Goal: Information Seeking & Learning: Check status

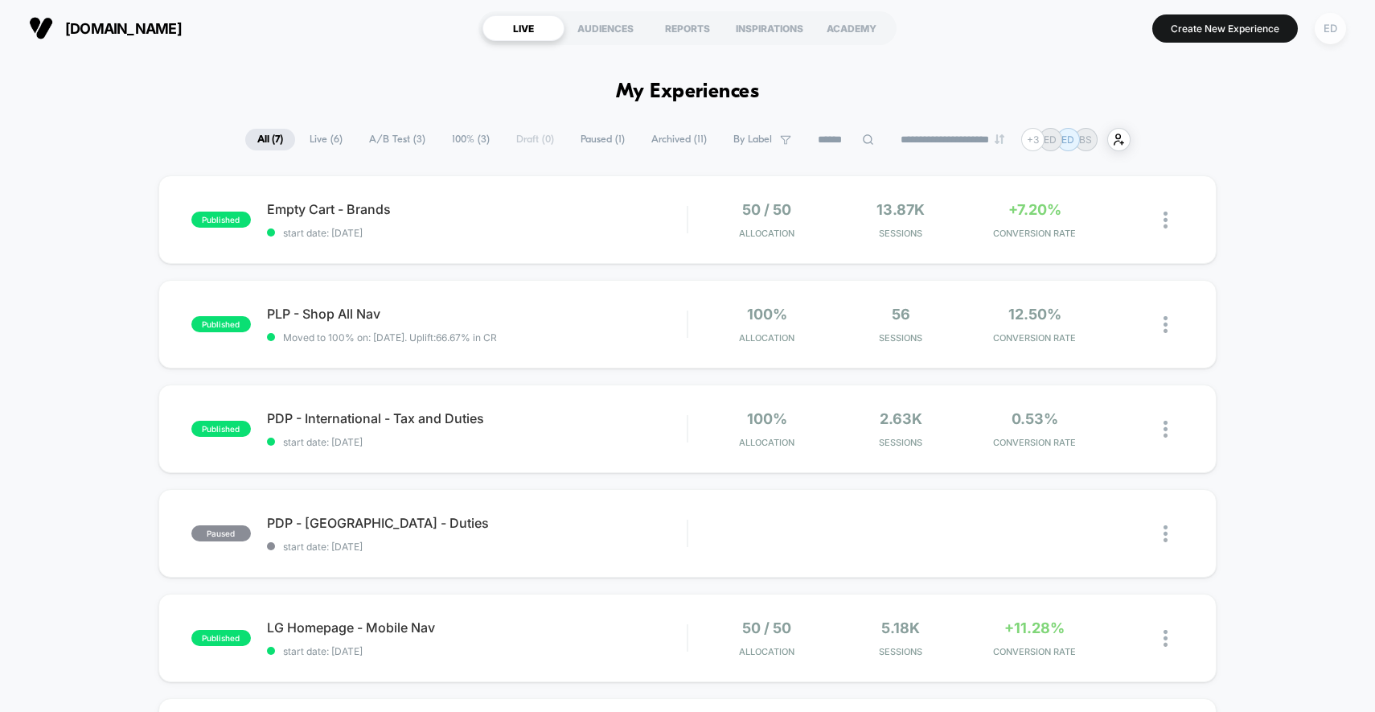
click at [1333, 31] on div "ED" at bounding box center [1330, 28] width 31 height 31
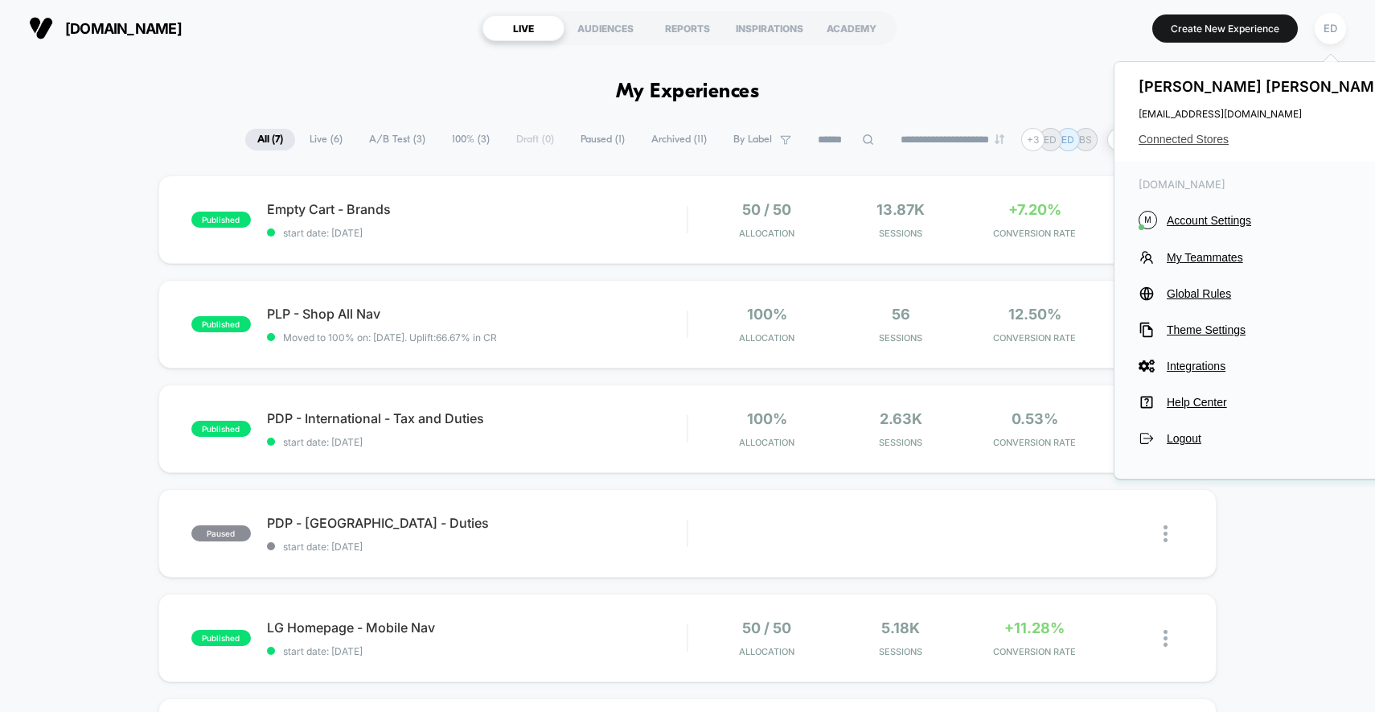
click at [1198, 139] on span "Connected Stores" at bounding box center [1266, 139] width 254 height 13
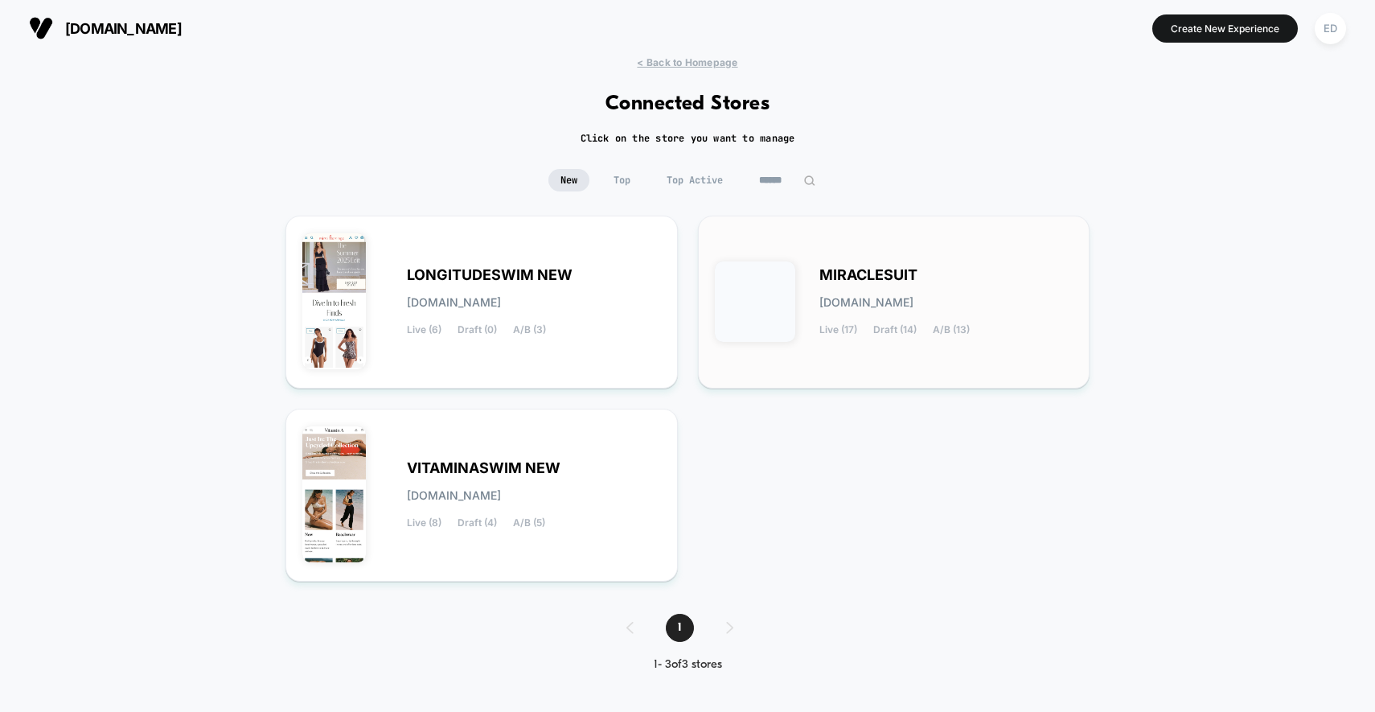
click at [894, 269] on span "MIRACLESUIT" at bounding box center [869, 274] width 98 height 11
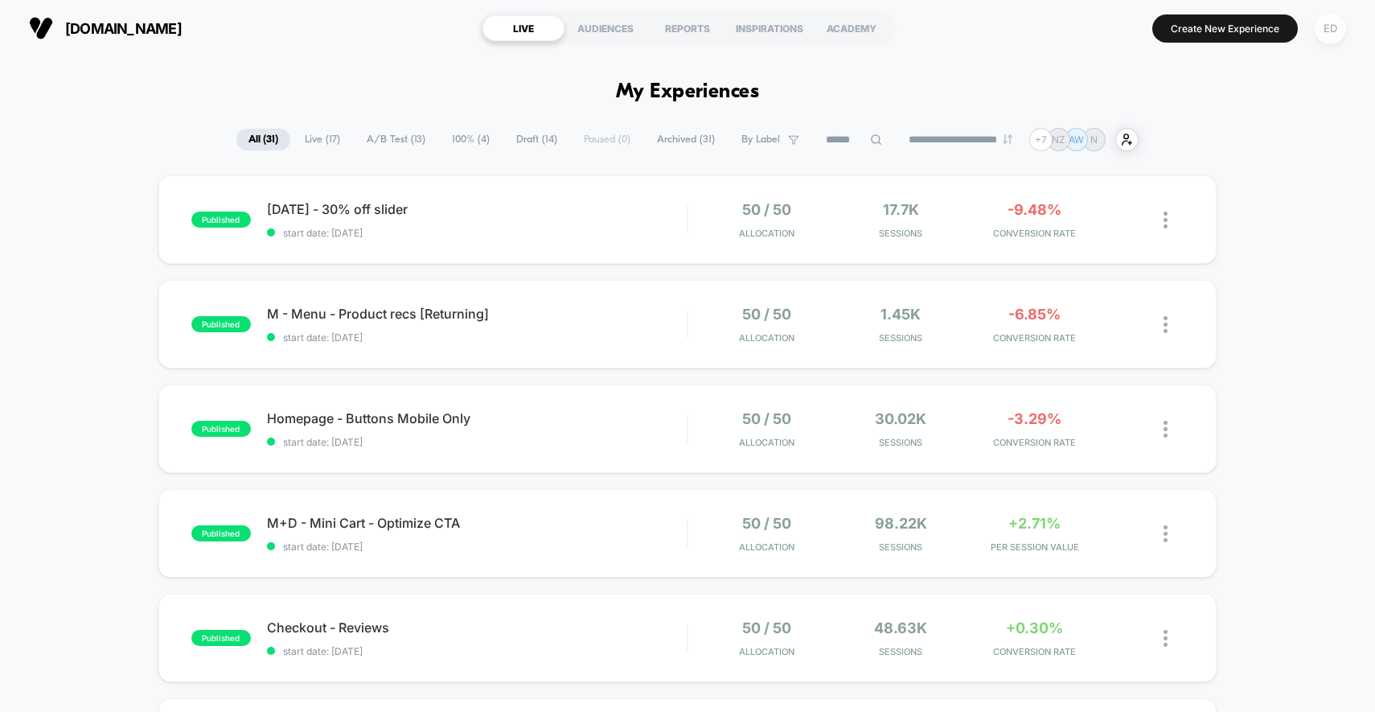
click at [1339, 27] on div "ED" at bounding box center [1330, 28] width 31 height 31
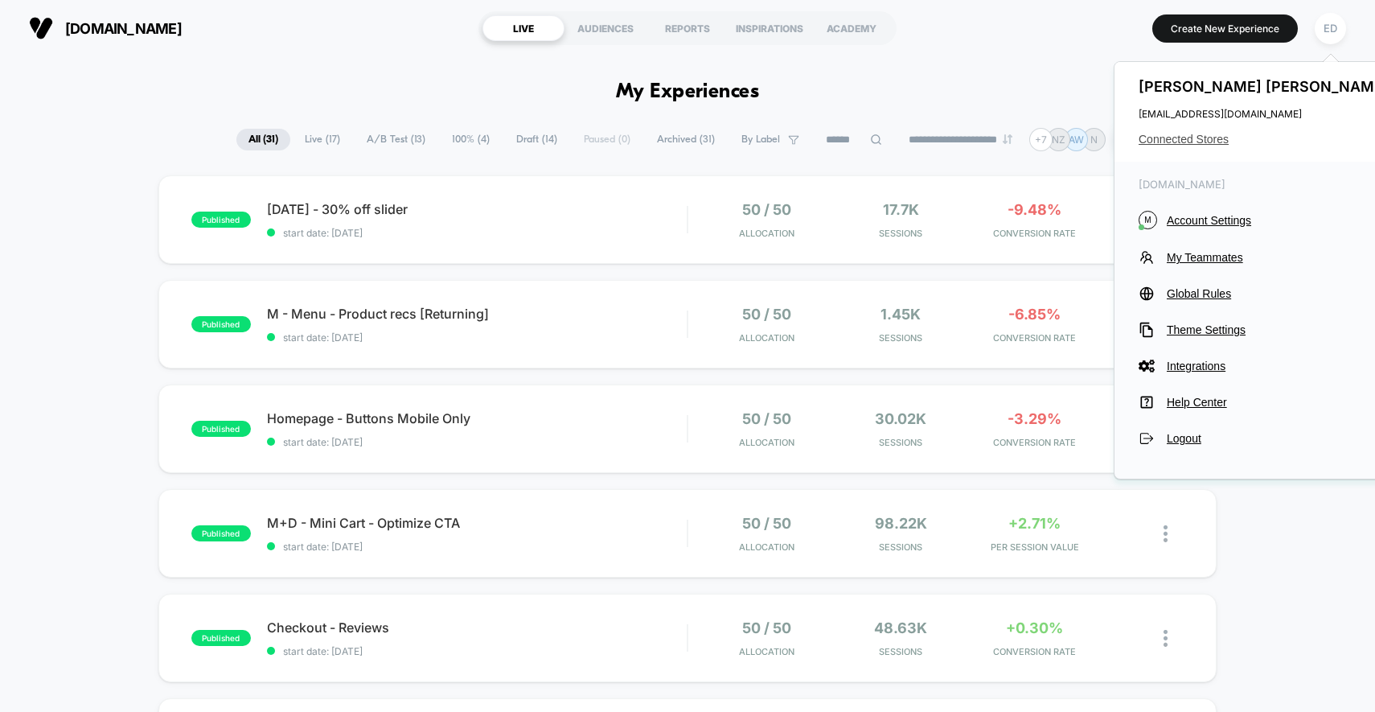
click at [1209, 142] on span "Connected Stores" at bounding box center [1266, 139] width 254 height 13
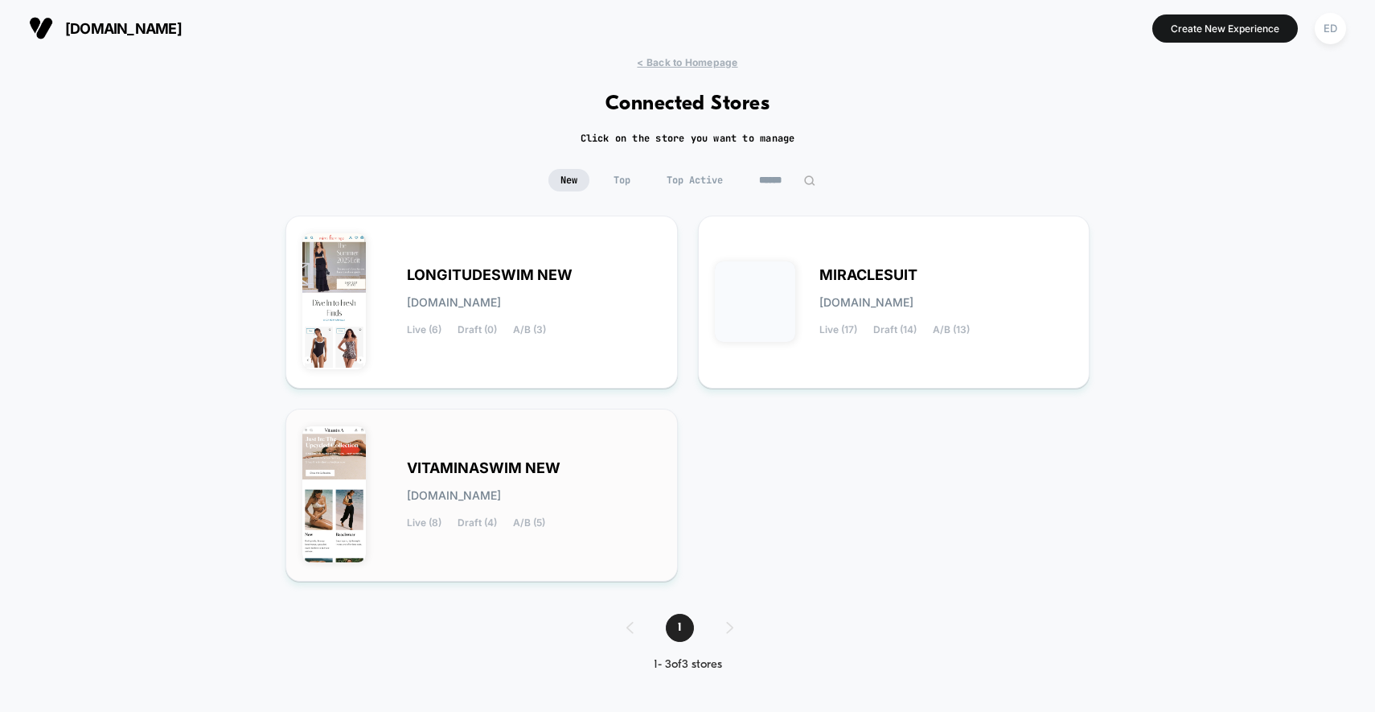
click at [668, 490] on div "VITAMINASWIM NEW [DOMAIN_NAME] Live (8) Draft (4) A/B (5)" at bounding box center [482, 495] width 393 height 173
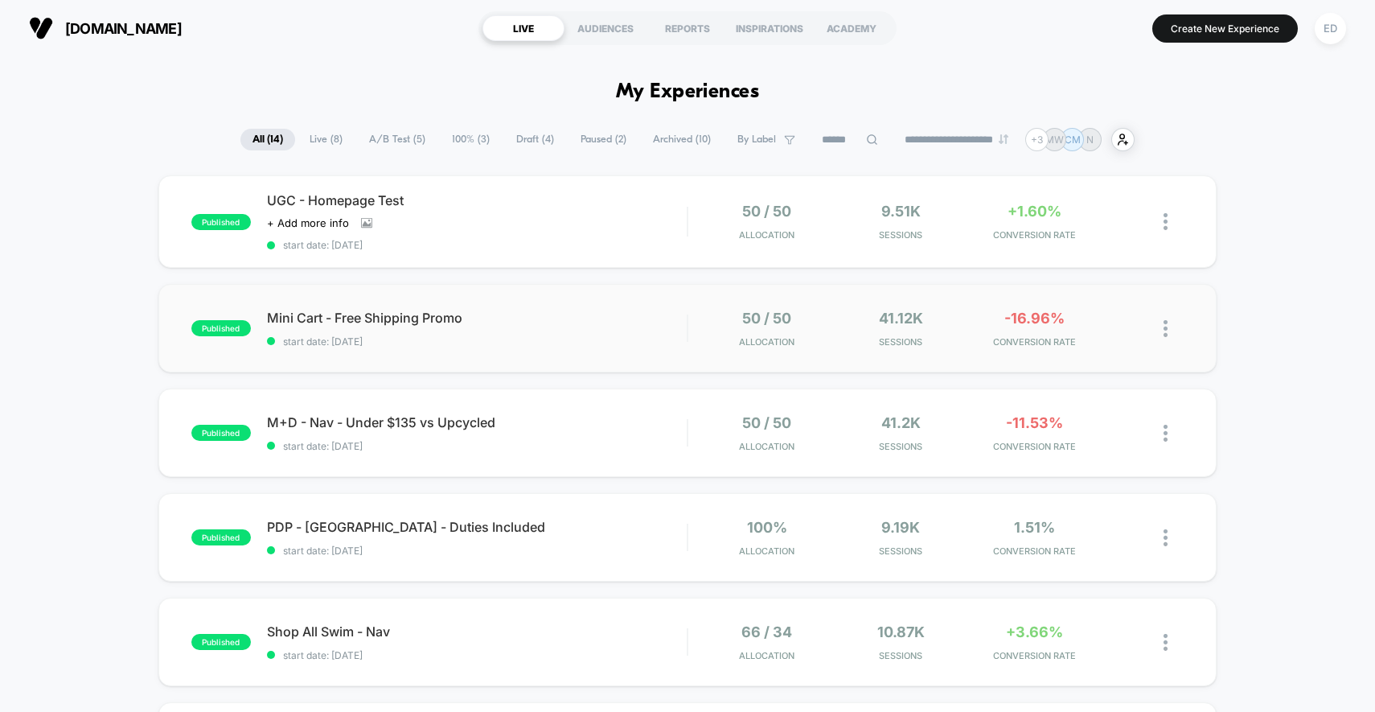
click at [610, 363] on div "published Mini Cart - Free Shipping Promo start date: [DATE] 50 / 50 Allocation…" at bounding box center [687, 328] width 1059 height 88
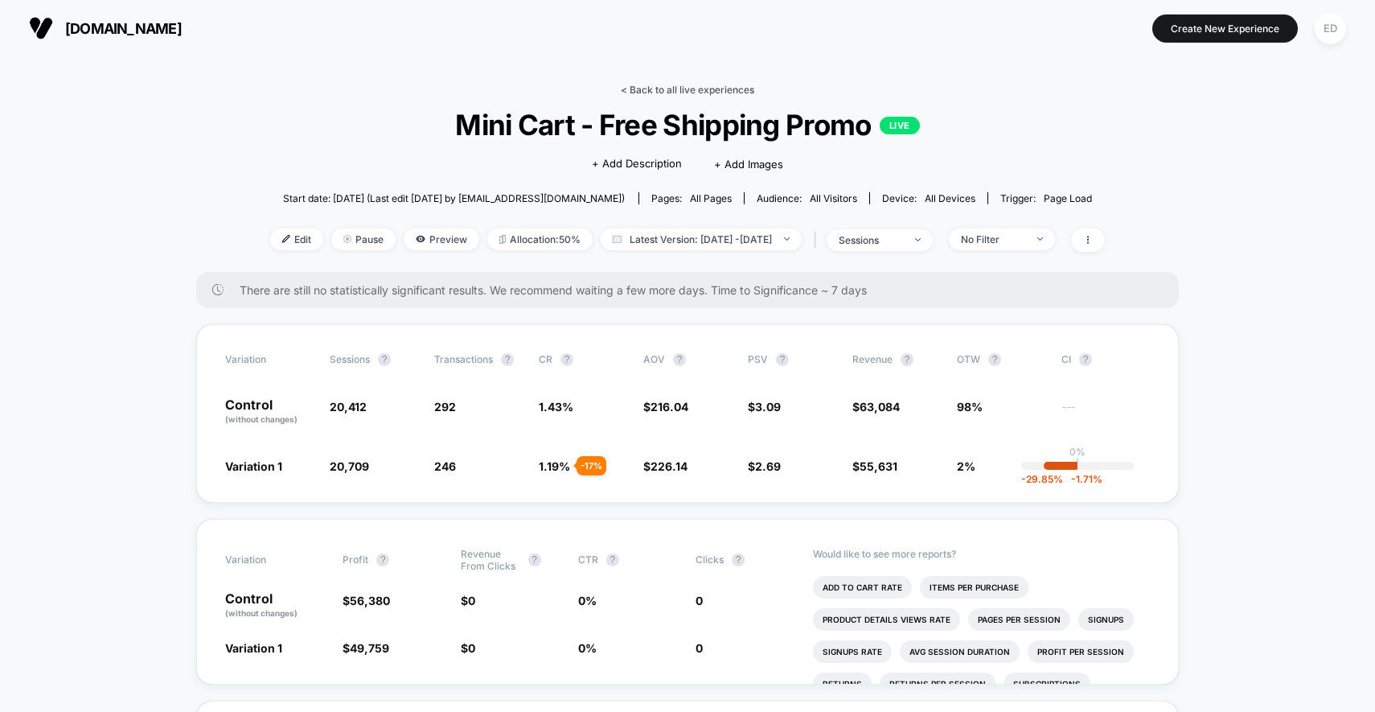
click at [677, 90] on link "< Back to all live experiences" at bounding box center [688, 90] width 134 height 12
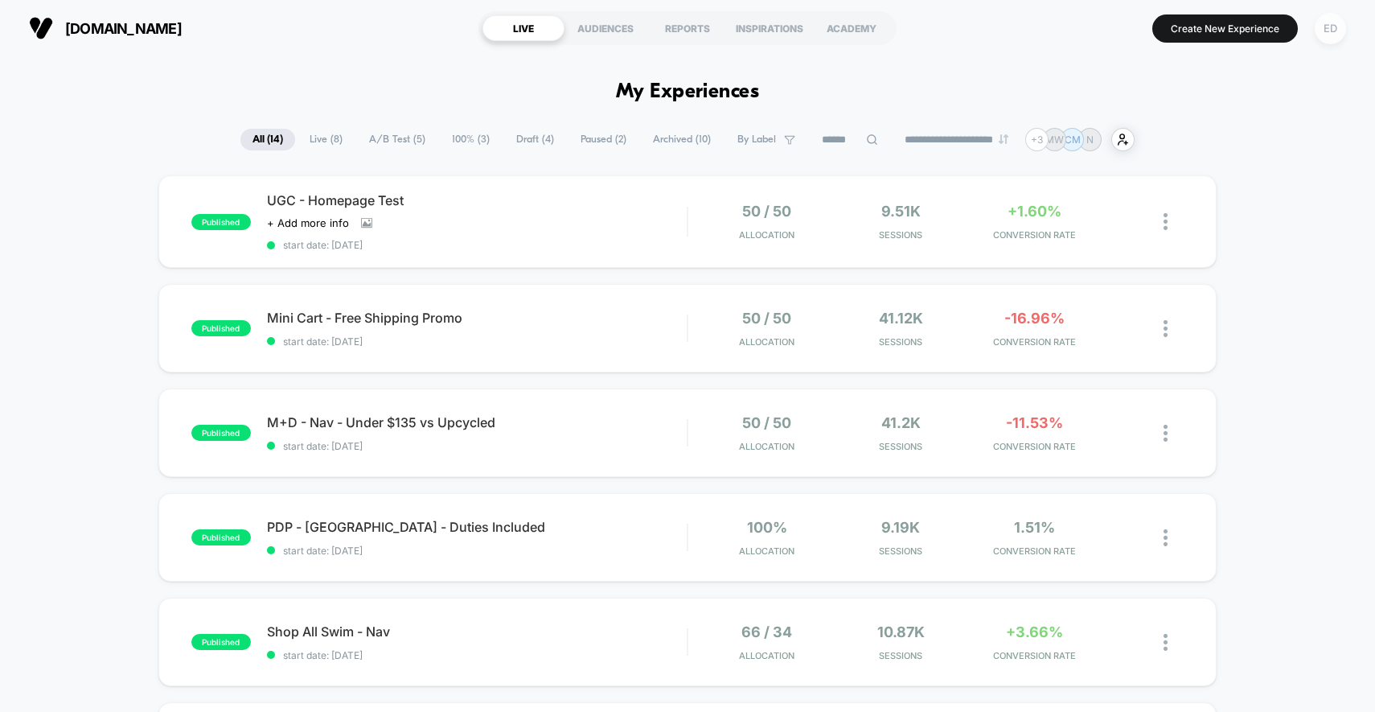
click at [1339, 24] on div "ED" at bounding box center [1330, 28] width 31 height 31
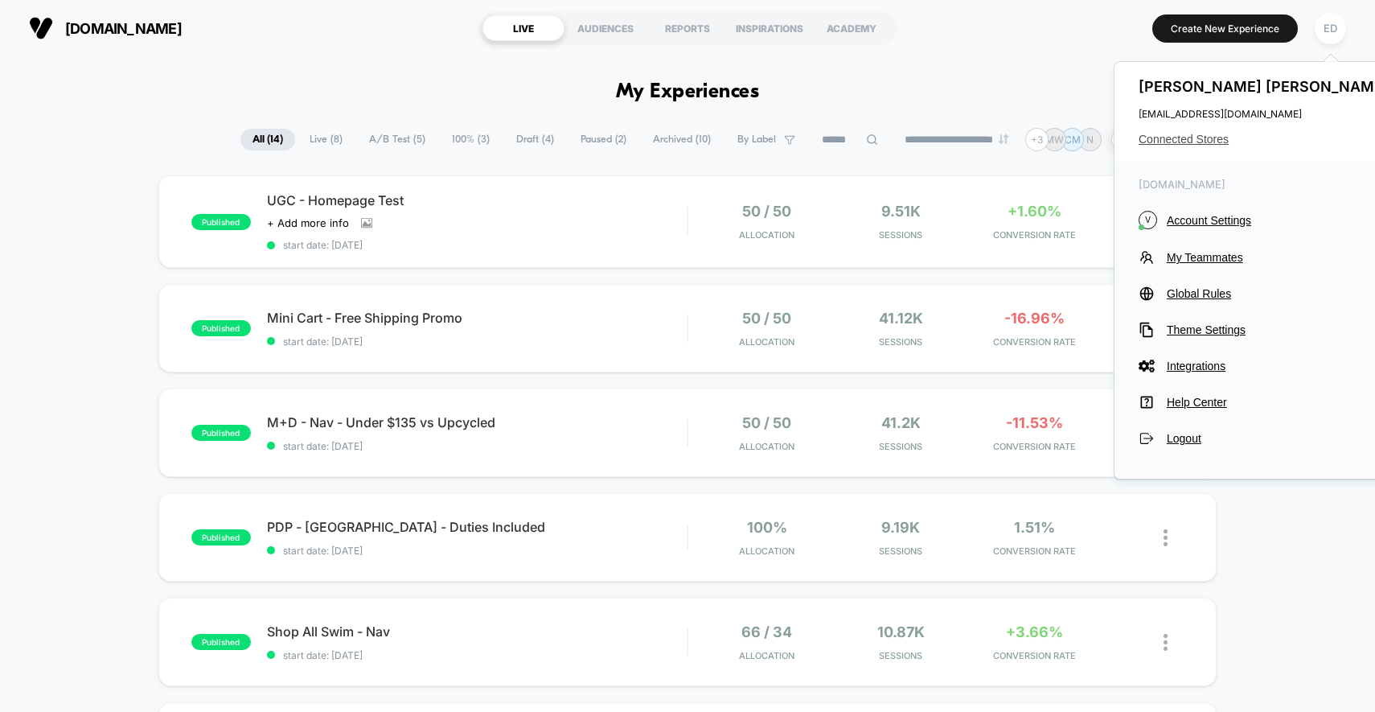
click at [1197, 142] on span "Connected Stores" at bounding box center [1266, 139] width 254 height 13
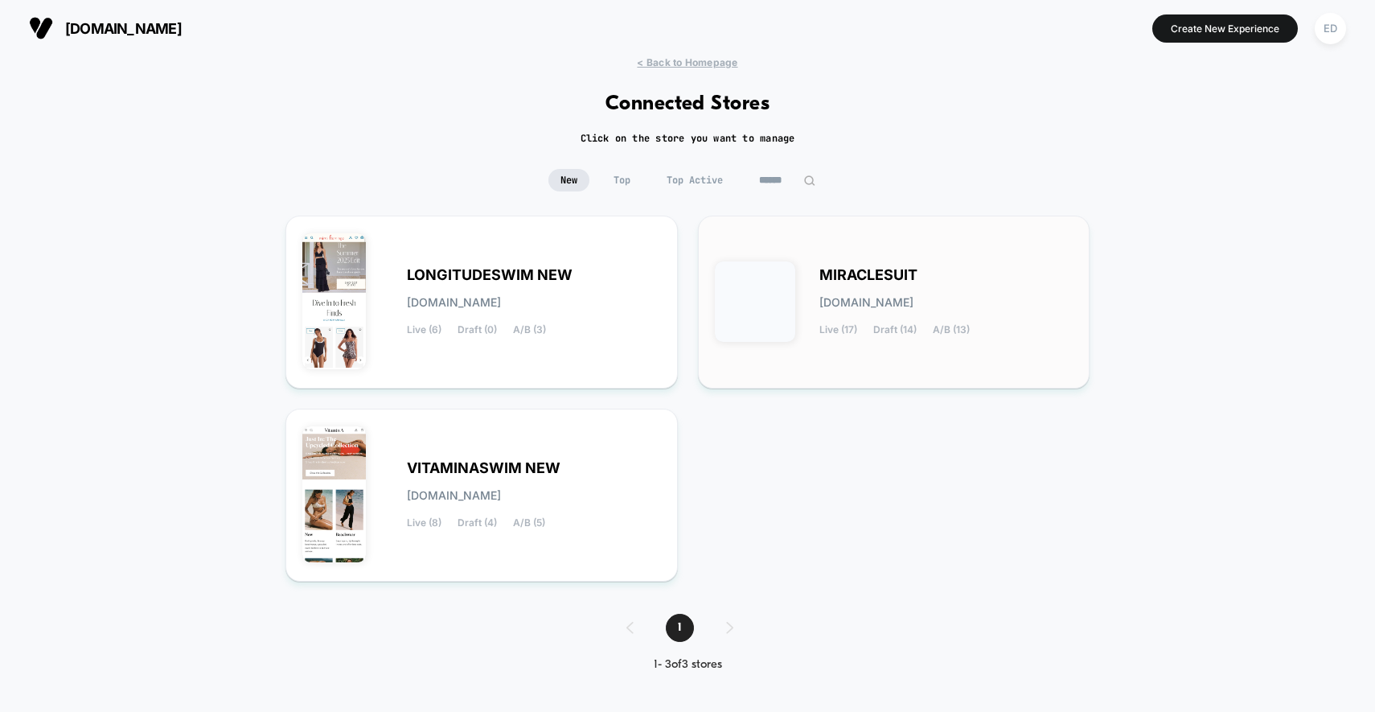
click at [890, 277] on span "MIRACLESUIT" at bounding box center [869, 274] width 98 height 11
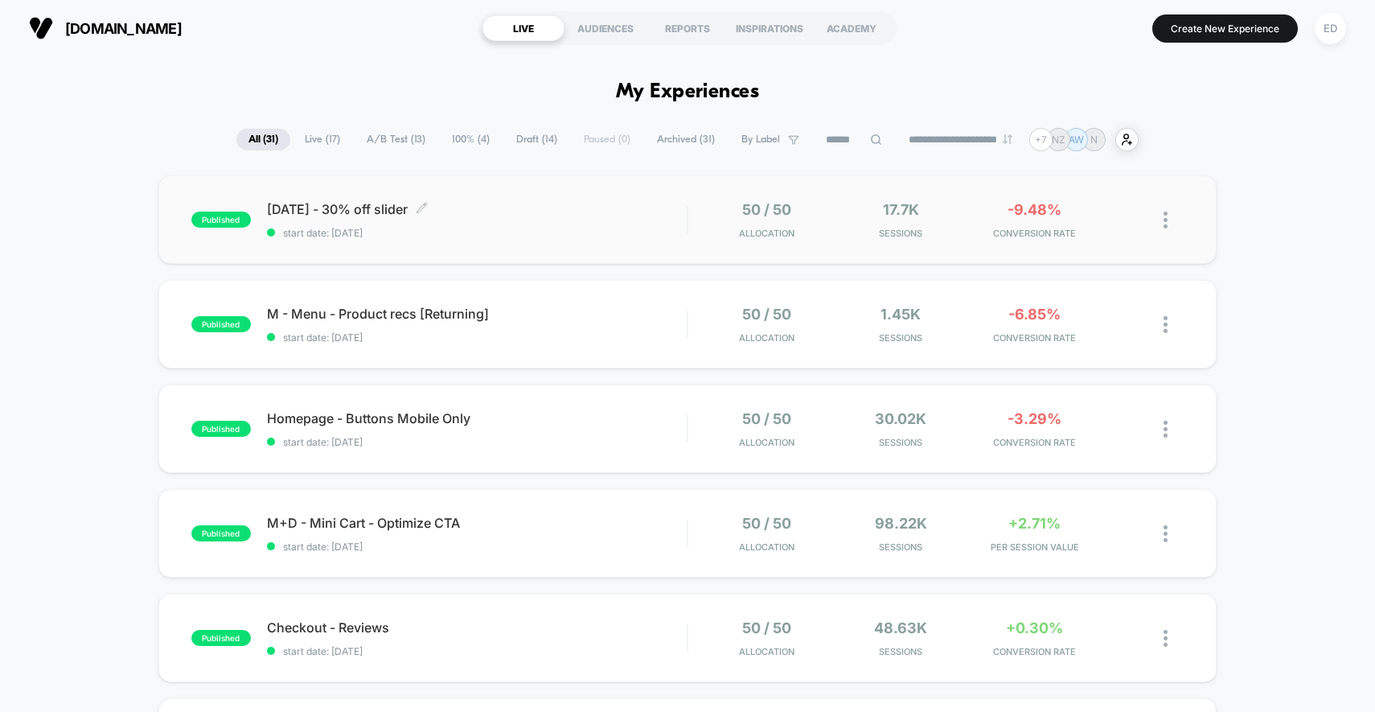
click at [499, 233] on span "start date: [DATE]" at bounding box center [477, 233] width 421 height 12
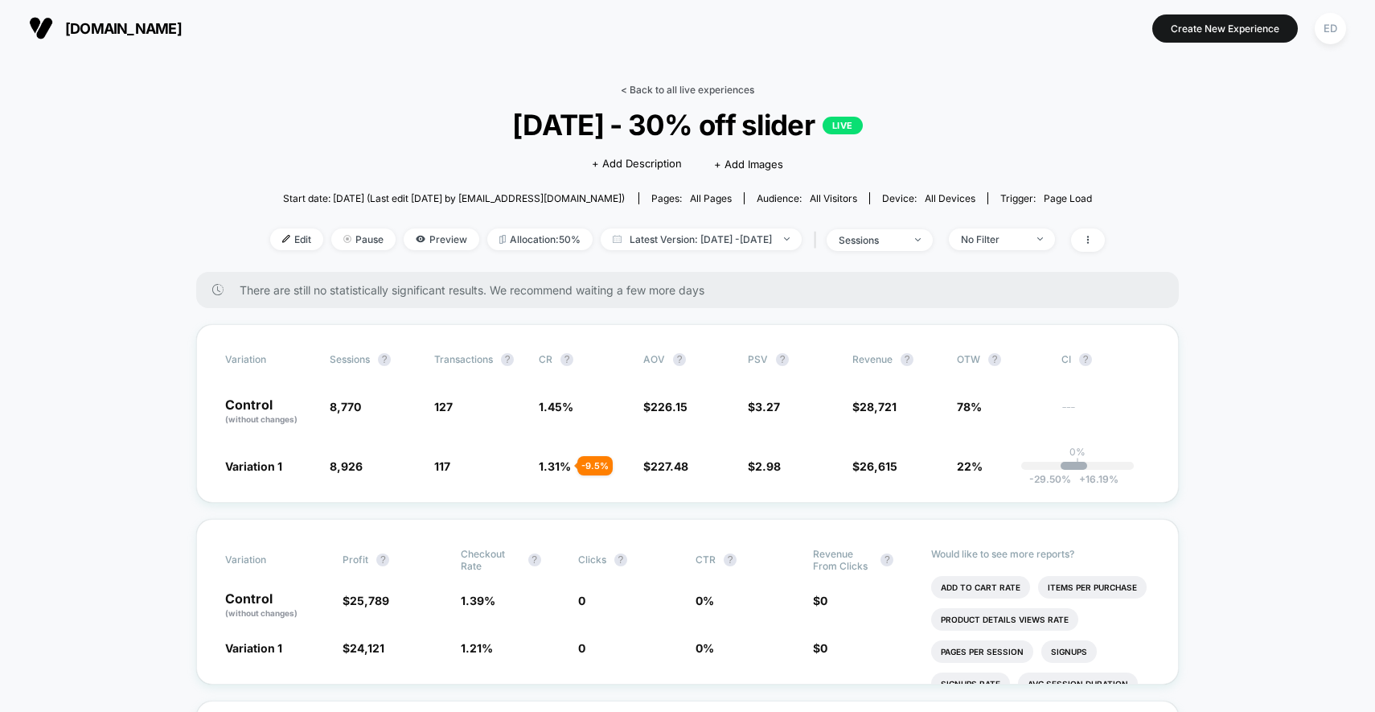
click at [672, 89] on link "< Back to all live experiences" at bounding box center [688, 90] width 134 height 12
